Goal: Task Accomplishment & Management: Manage account settings

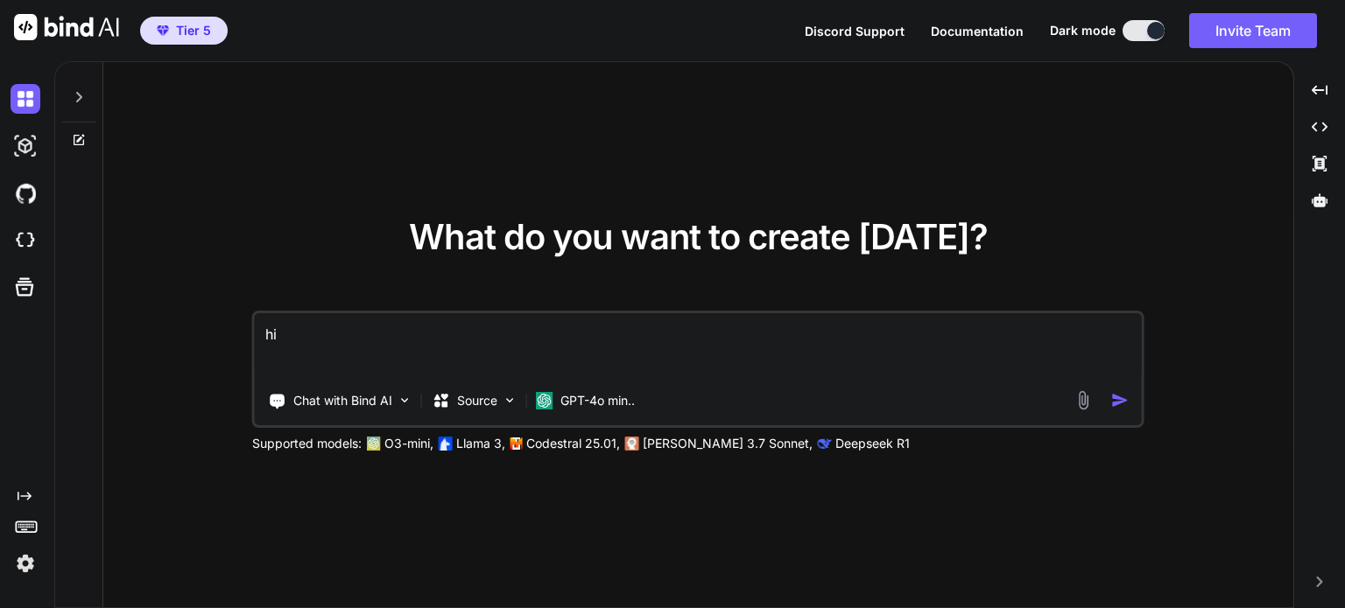
click at [25, 563] on img at bounding box center [26, 564] width 30 height 30
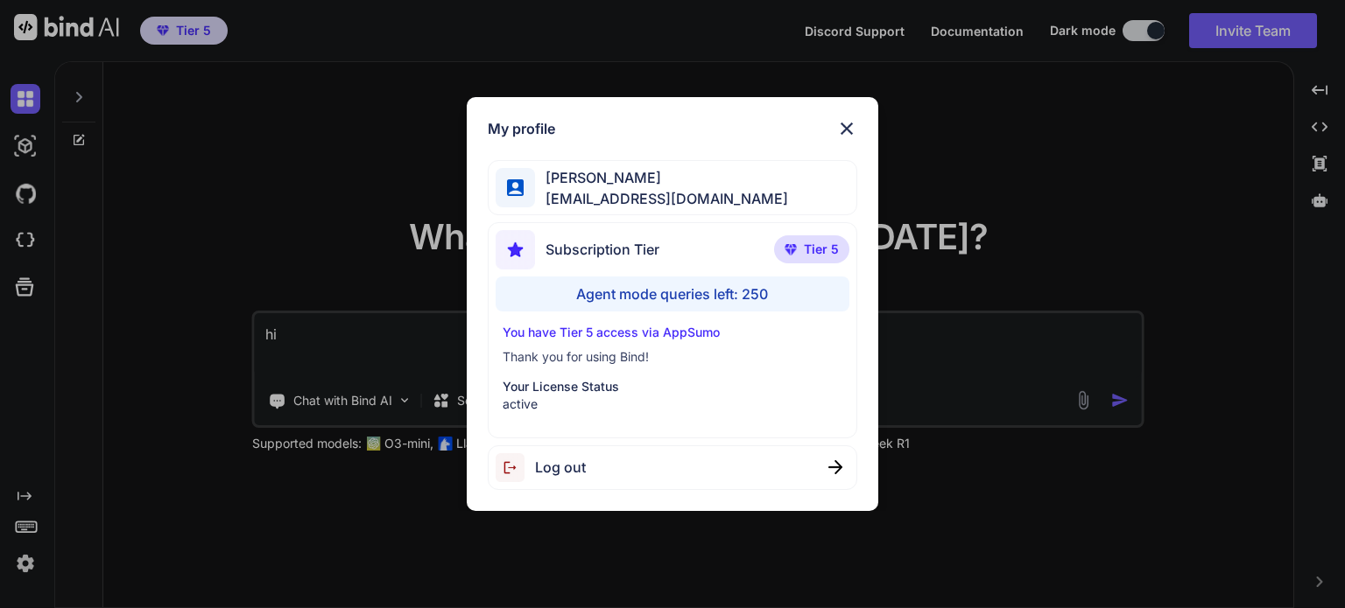
click at [648, 453] on div "Log out" at bounding box center [672, 468] width 369 height 45
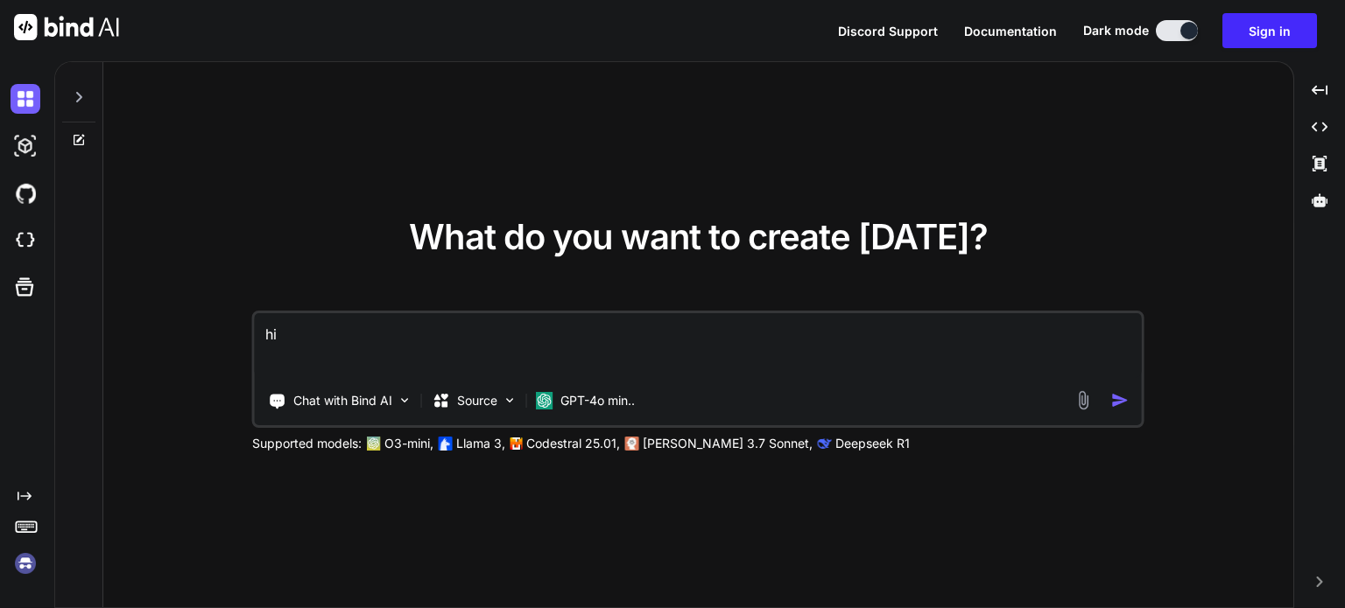
click at [35, 573] on img at bounding box center [26, 564] width 30 height 30
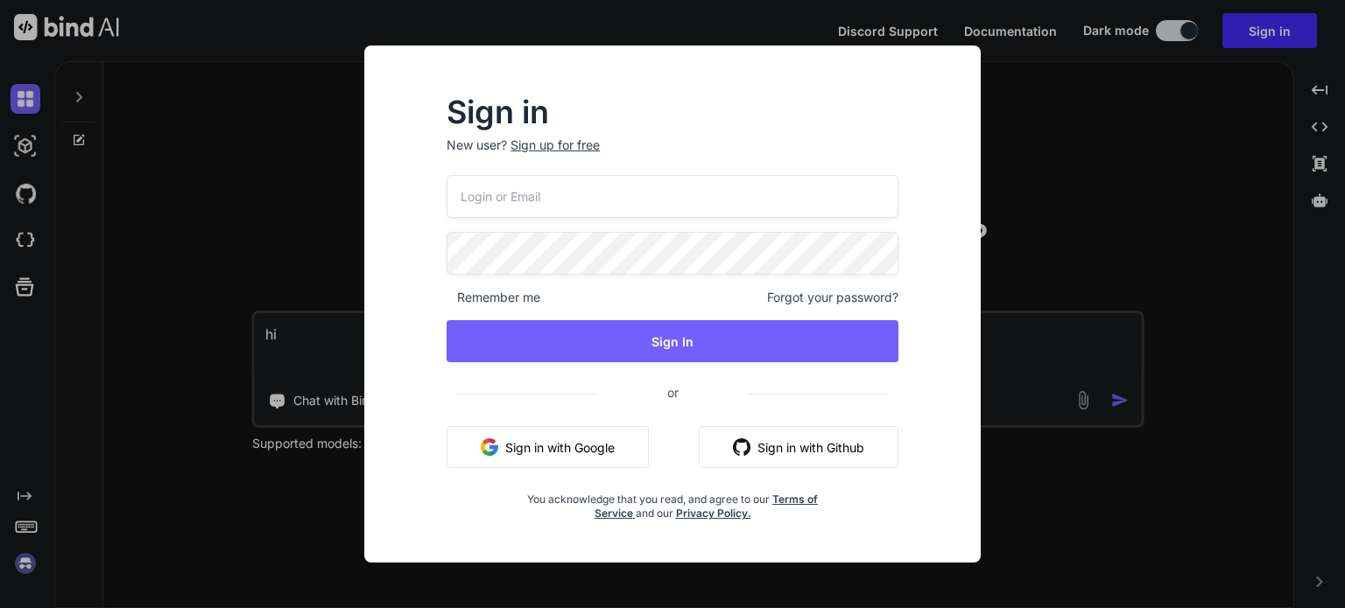
click at [798, 297] on span "Forgot your password?" at bounding box center [832, 298] width 131 height 18
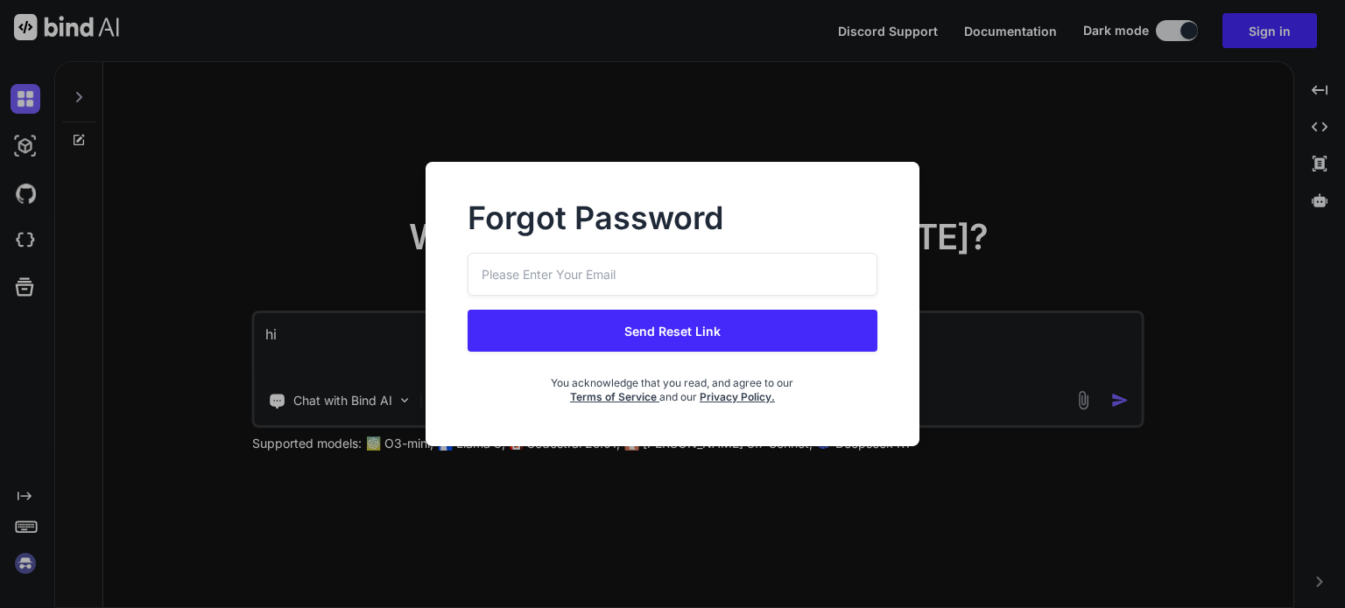
click at [613, 274] on input "email" at bounding box center [671, 274] width 409 height 43
drag, startPoint x: 567, startPoint y: 279, endPoint x: 426, endPoint y: 275, distance: 141.0
click at [426, 275] on div "Forgot Password testbindtest129@mailinator.com Send Reset Link You acknowledge …" at bounding box center [671, 304] width 493 height 285
type input "[EMAIL_ADDRESS][DOMAIN_NAME]"
click at [571, 318] on button "Send Reset Link" at bounding box center [671, 331] width 409 height 42
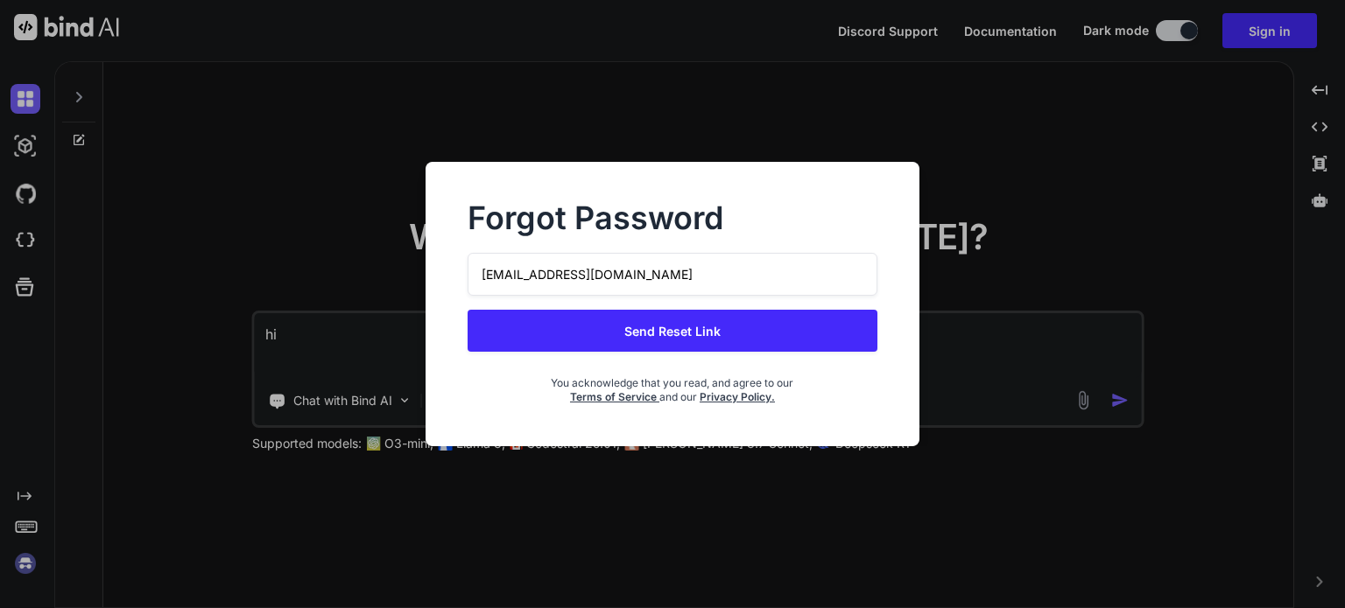
click at [641, 331] on button "Send Reset Link" at bounding box center [671, 331] width 409 height 42
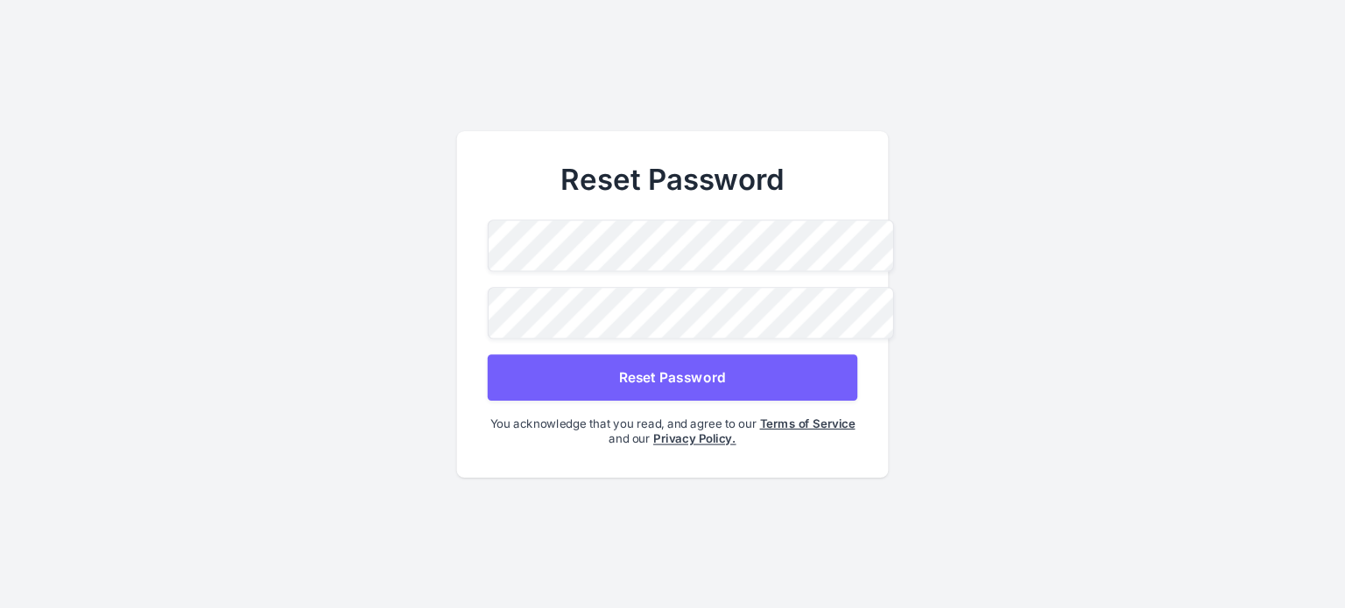
click at [596, 392] on button "Reset Password" at bounding box center [672, 378] width 369 height 46
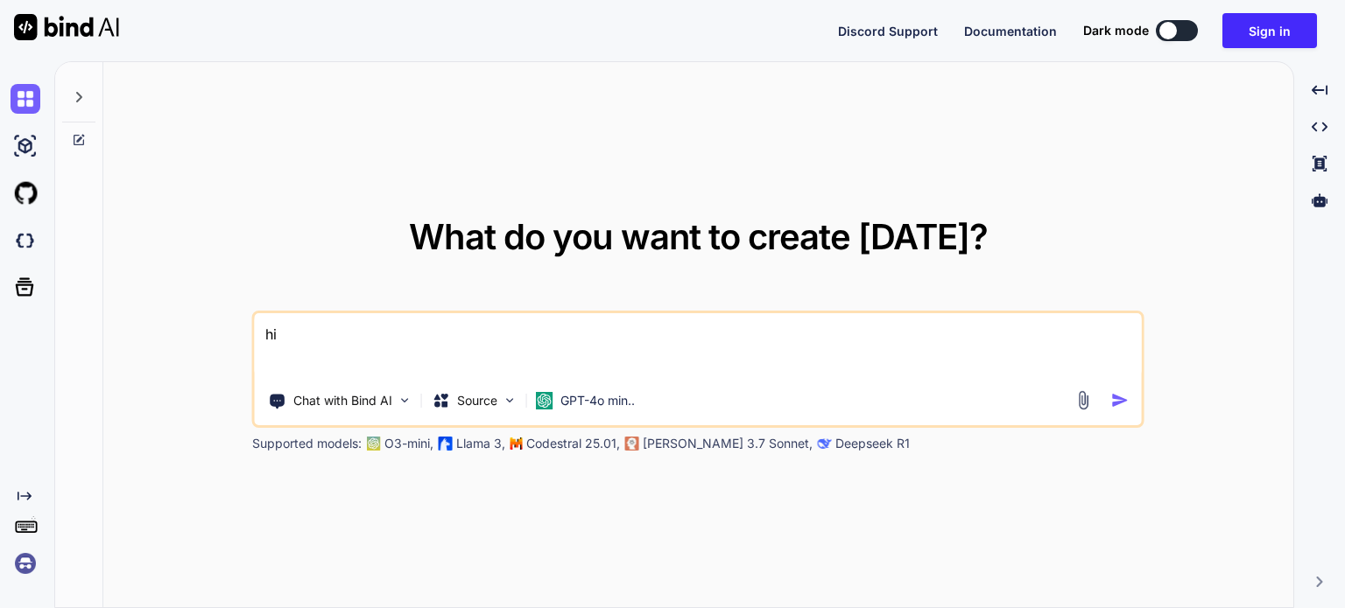
type textarea "x"
click at [18, 567] on img at bounding box center [26, 564] width 30 height 30
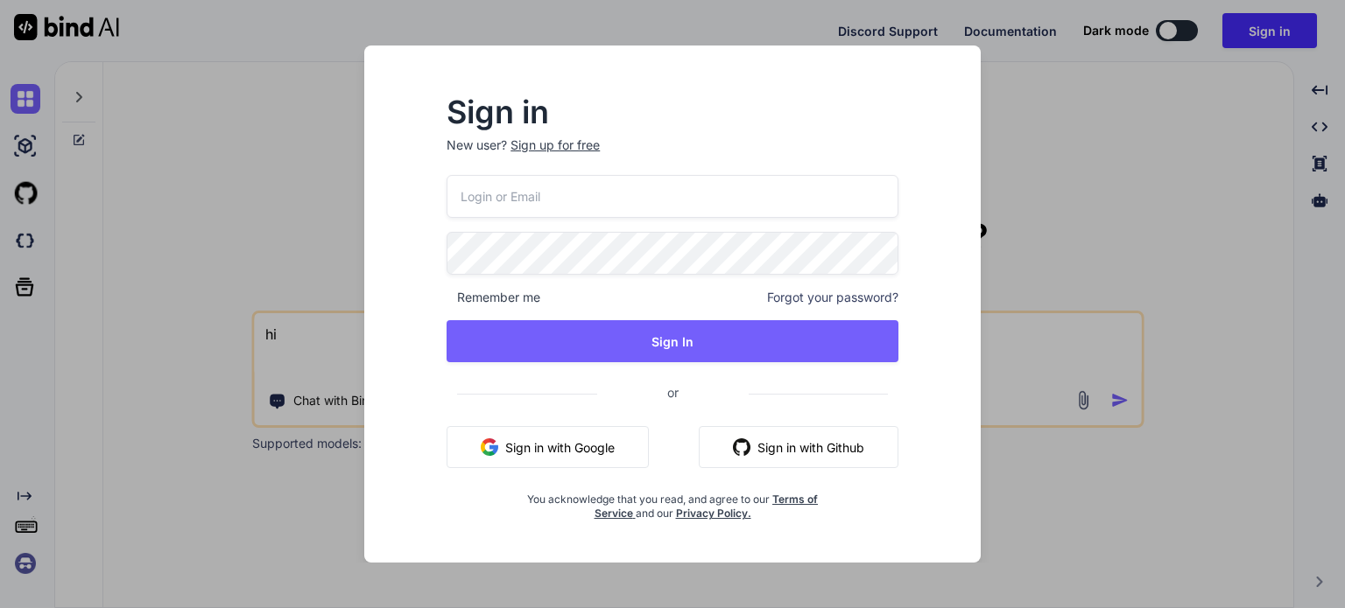
click at [614, 202] on input "email" at bounding box center [672, 196] width 452 height 43
paste input "/auth-link?mode=resetPassword&oobCode=zTtp6TbblmDgN64mA6CDiFuUpZUzjYLOmxFeL81s9…"
type input "/auth-link?mode=resetPassword&oobCode=zTtp6TbblmDgN64mA6CDiFuUpZUzjYLOmxFeL81s9…"
type input "[EMAIL_ADDRESS][DOMAIN_NAME]"
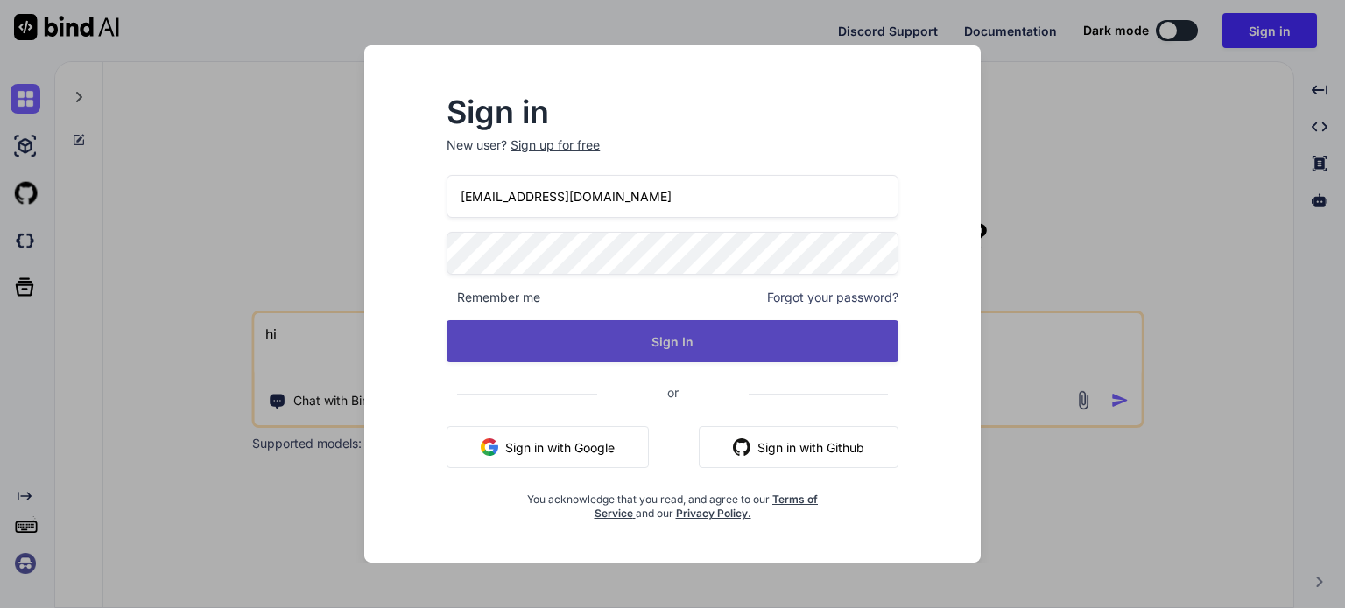
click at [594, 344] on button "Sign In" at bounding box center [672, 341] width 452 height 42
click at [574, 333] on button "Sign In" at bounding box center [672, 341] width 452 height 42
